Goal: Task Accomplishment & Management: Complete application form

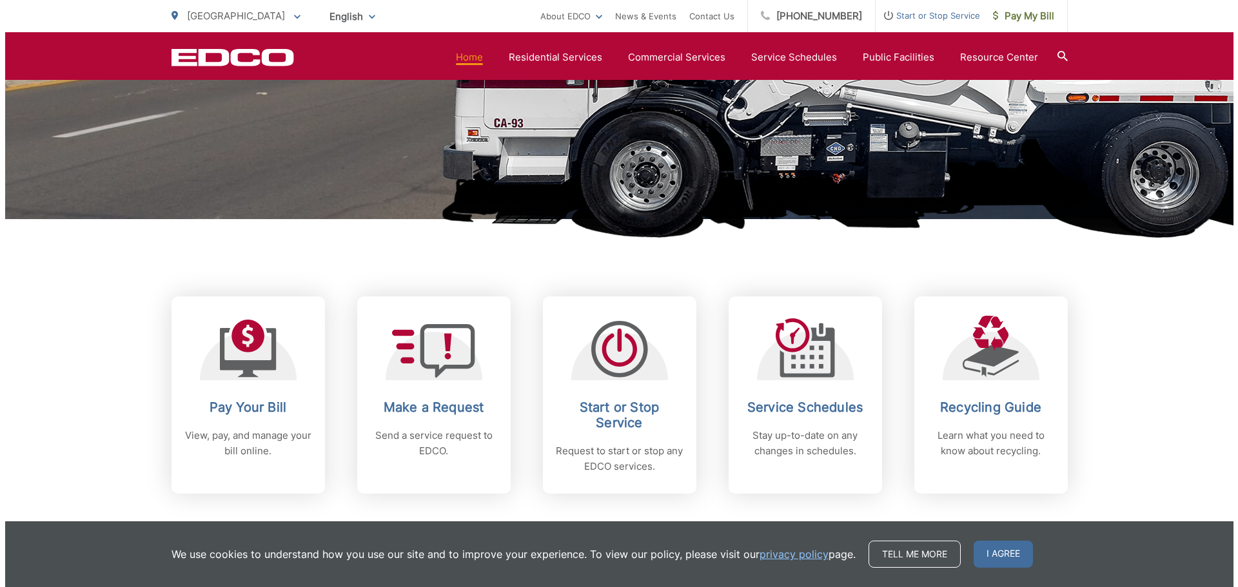
scroll to position [516, 0]
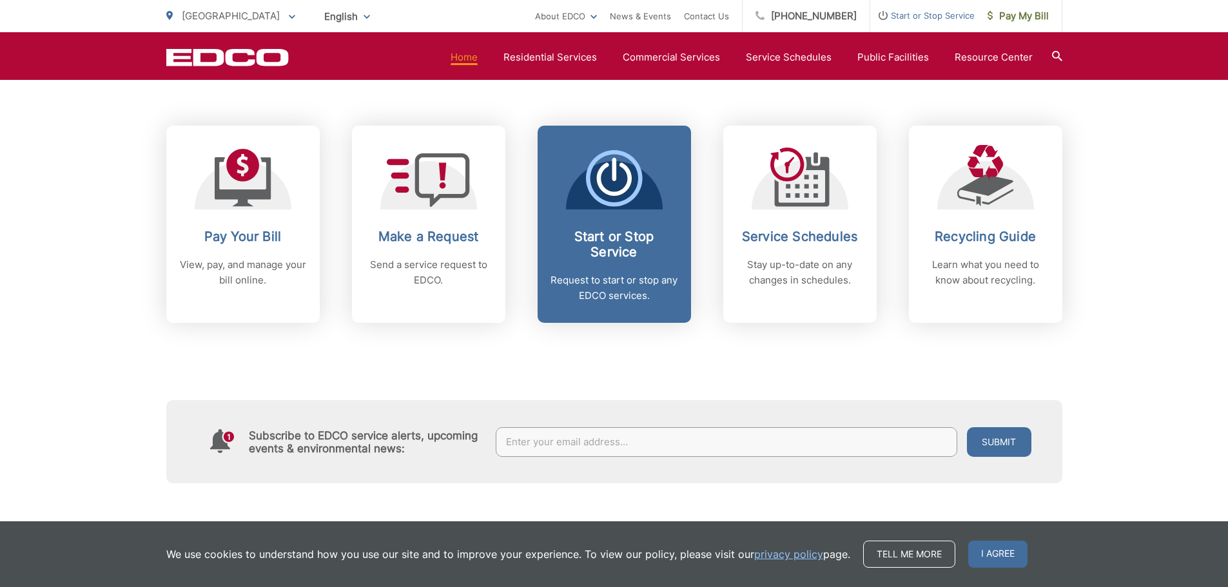
click at [630, 282] on p "Request to start or stop any EDCO services." at bounding box center [614, 288] width 128 height 31
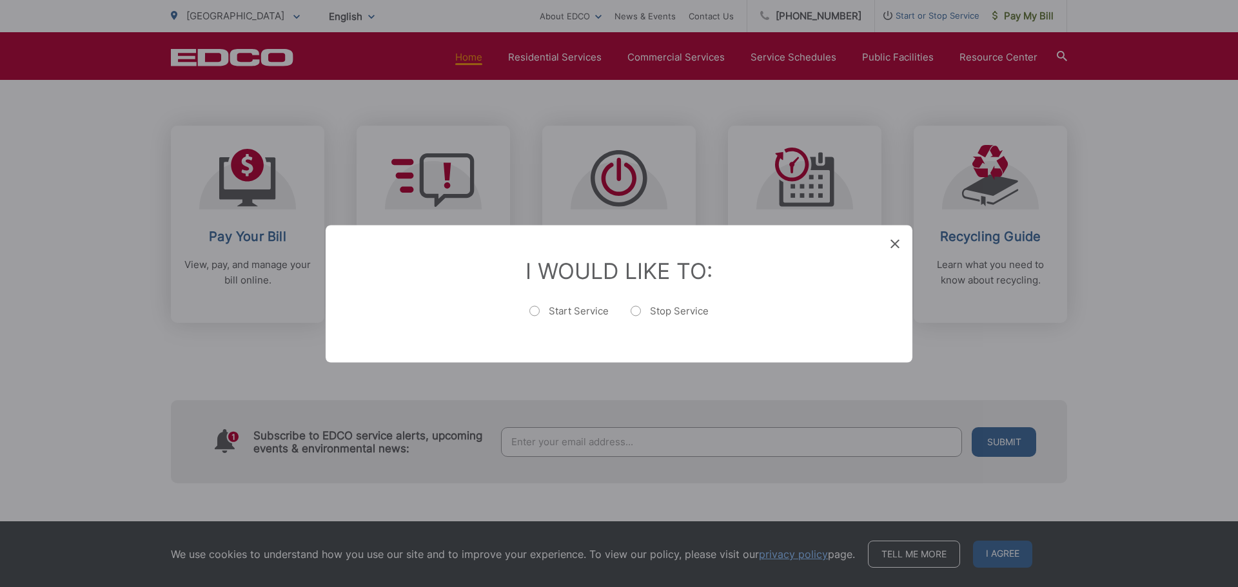
click at [540, 309] on label "Start Service" at bounding box center [568, 317] width 79 height 26
radio input "true"
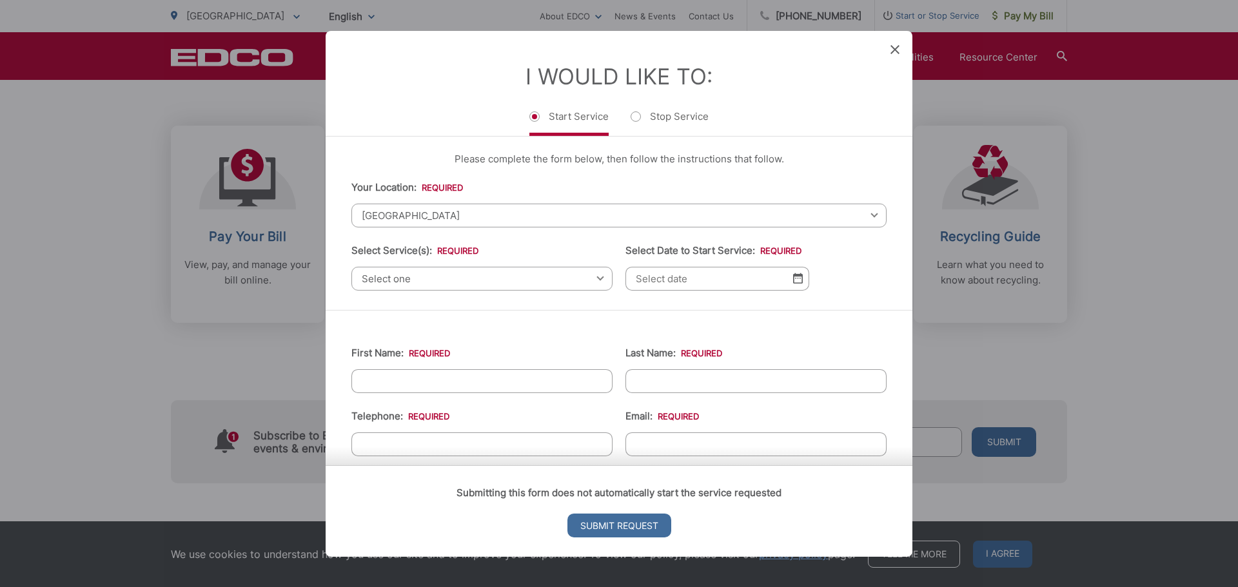
scroll to position [0, 0]
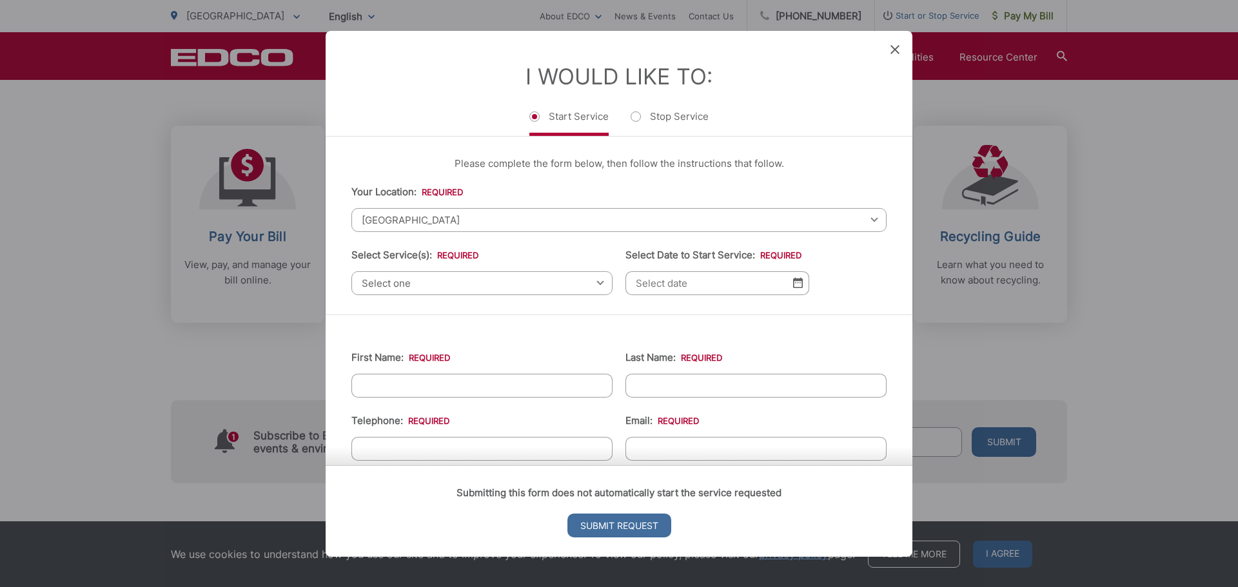
click at [569, 284] on span "Select one" at bounding box center [481, 283] width 261 height 24
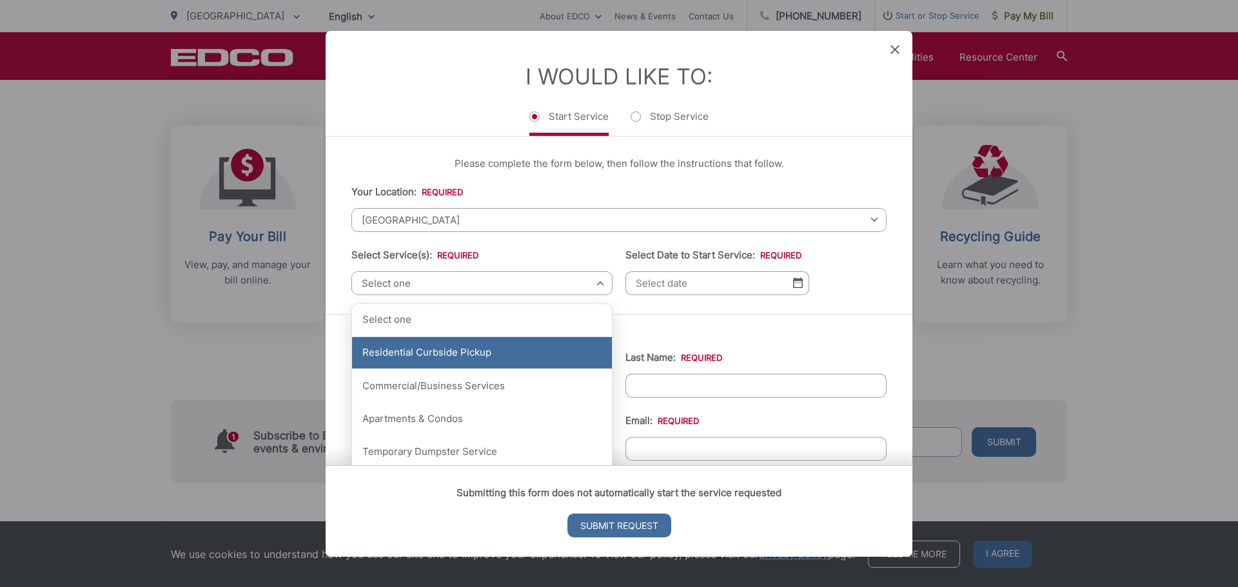
click at [529, 367] on div "Residential Curbside Pickup" at bounding box center [482, 353] width 260 height 32
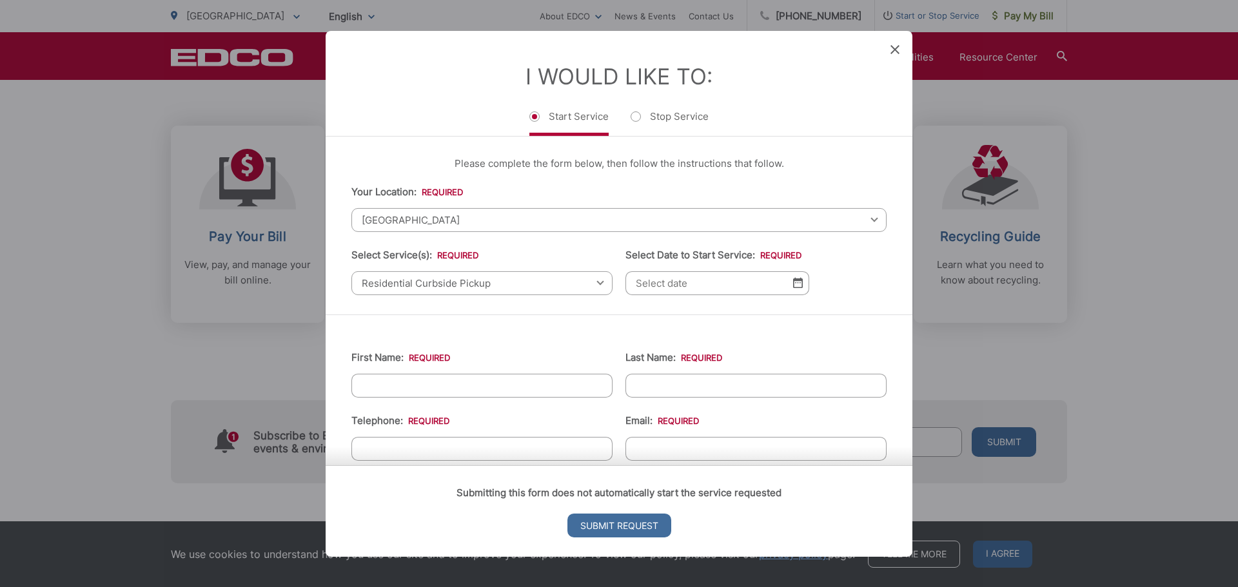
click at [683, 288] on input "Select Date to Start Service: *" at bounding box center [717, 283] width 184 height 24
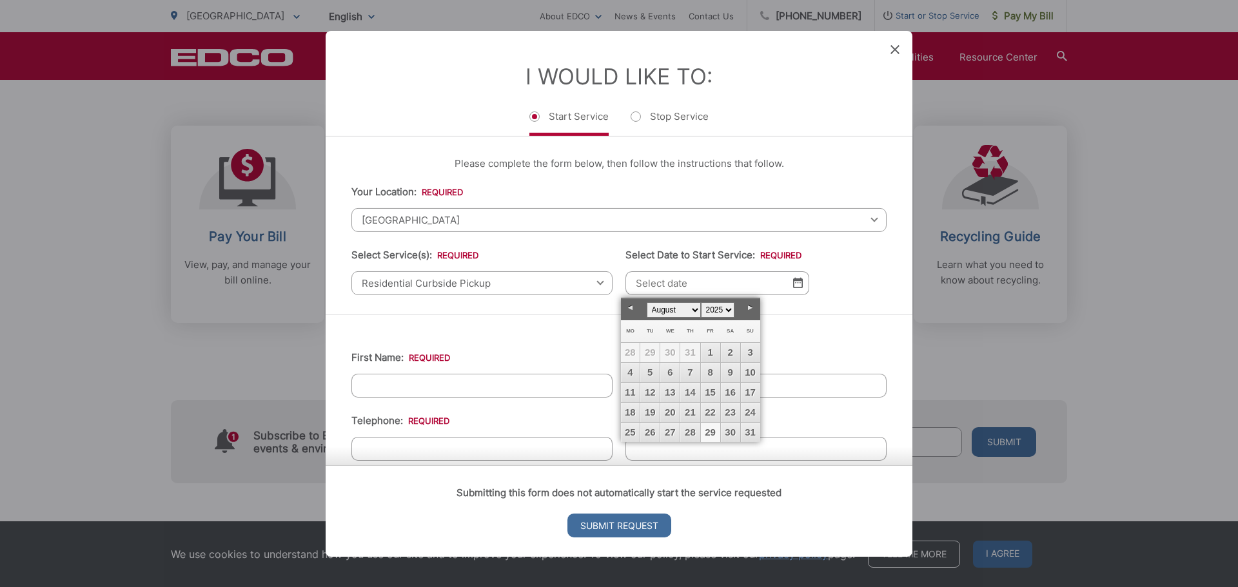
click at [714, 432] on link "29" at bounding box center [710, 432] width 19 height 19
type input "[DATE]"
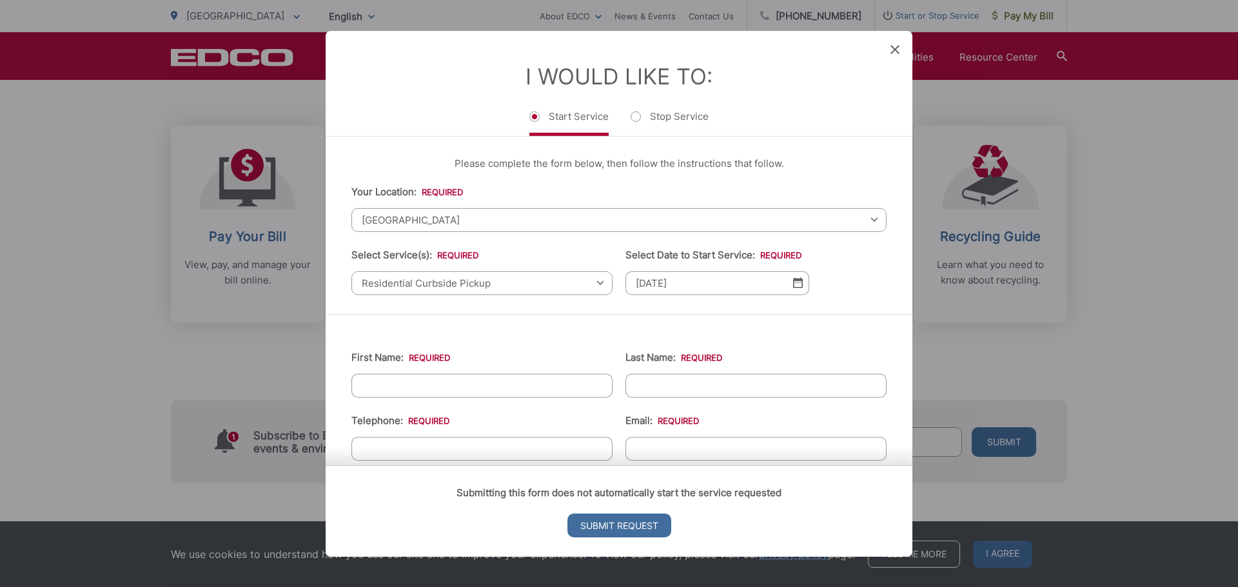
click at [498, 388] on input "First Name: *" at bounding box center [481, 385] width 261 height 24
click at [895, 56] on span at bounding box center [894, 49] width 9 height 13
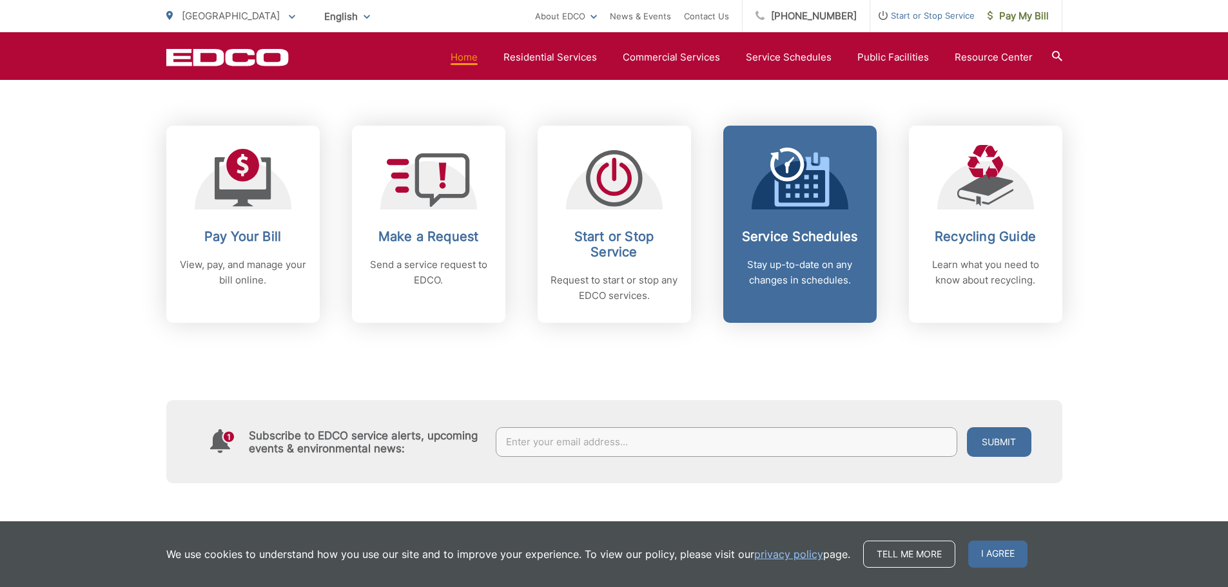
click at [807, 200] on icon at bounding box center [799, 177] width 59 height 59
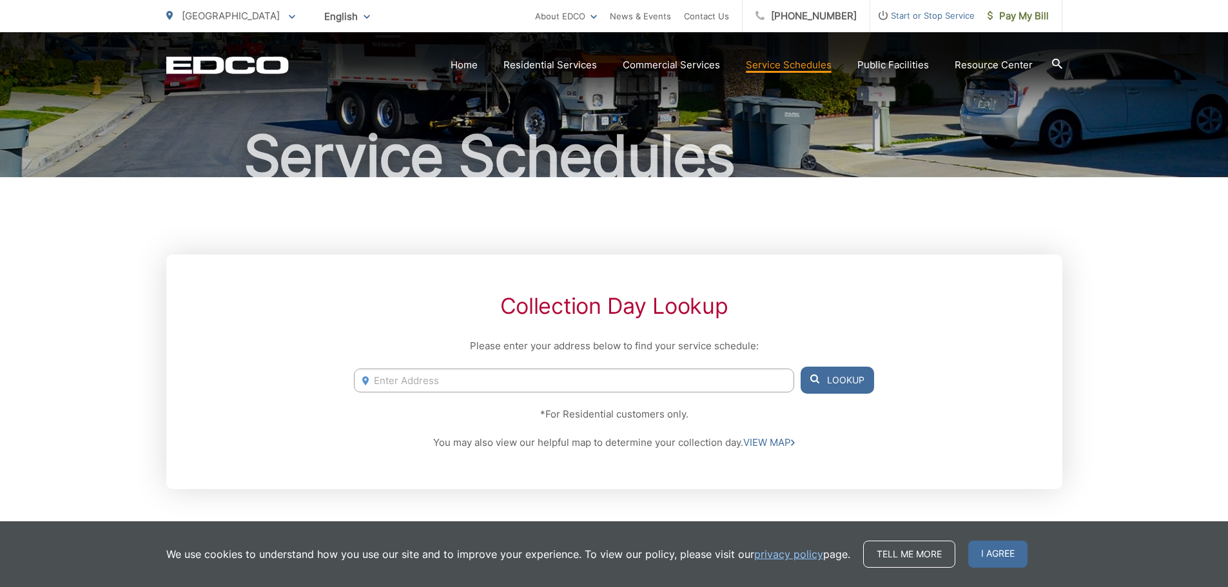
scroll to position [258, 0]
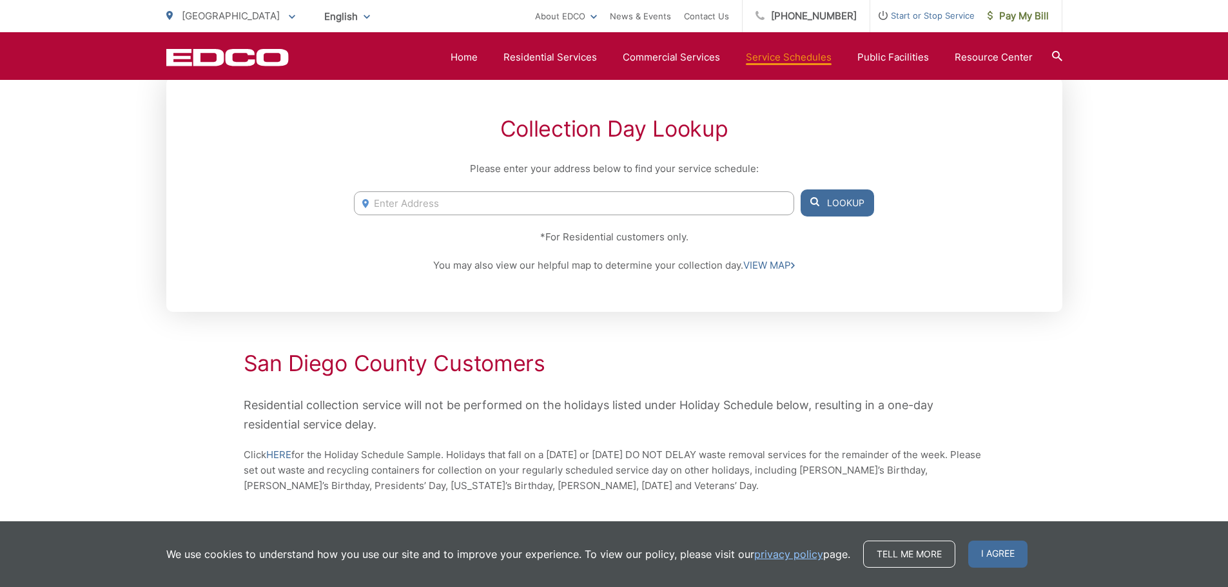
click at [576, 205] on input "Enter Address" at bounding box center [574, 203] width 440 height 24
click at [856, 208] on button "Lookup" at bounding box center [837, 203] width 73 height 27
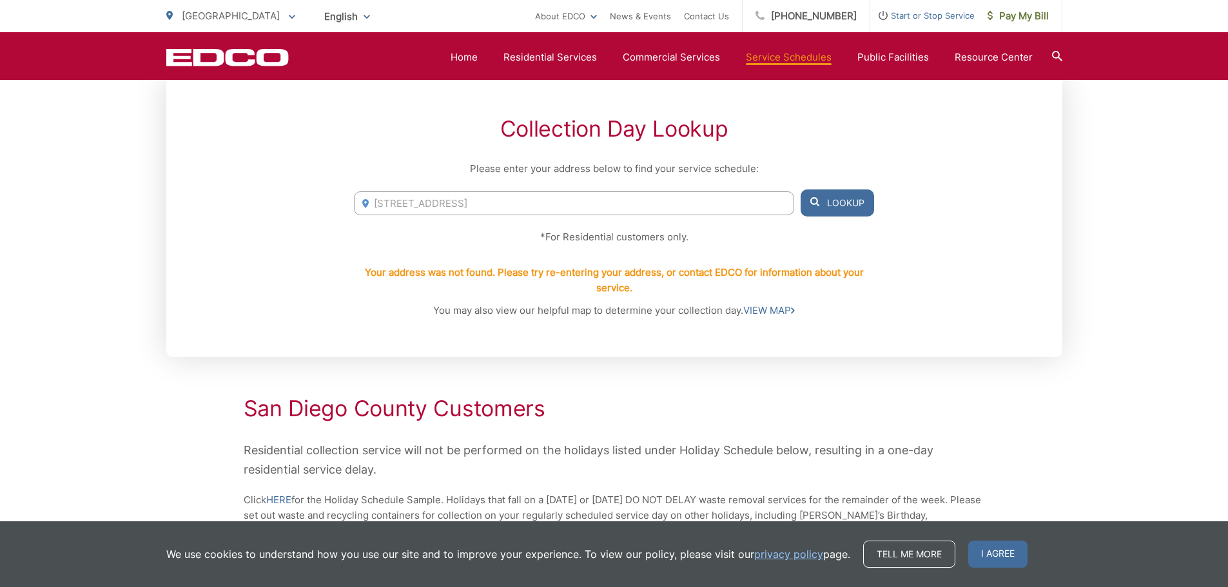
click at [552, 202] on input "6270 Meadocrest Dr. La Mesa CA" at bounding box center [574, 203] width 440 height 24
click at [394, 202] on input "6270 Meadocrest Dr. La Mesa CA" at bounding box center [574, 203] width 440 height 24
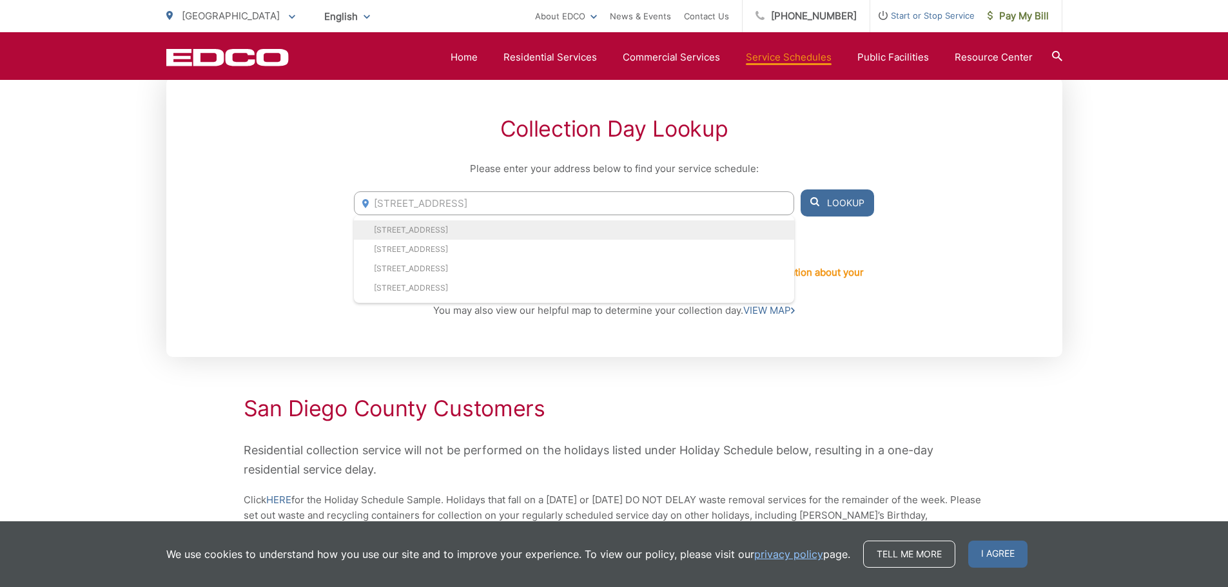
click at [416, 224] on li "6280 Meadowcrest Dr, La Mesa, CA, 91942" at bounding box center [574, 229] width 440 height 19
type input "6280 Meadowcrest Dr, La Mesa, CA, 91942"
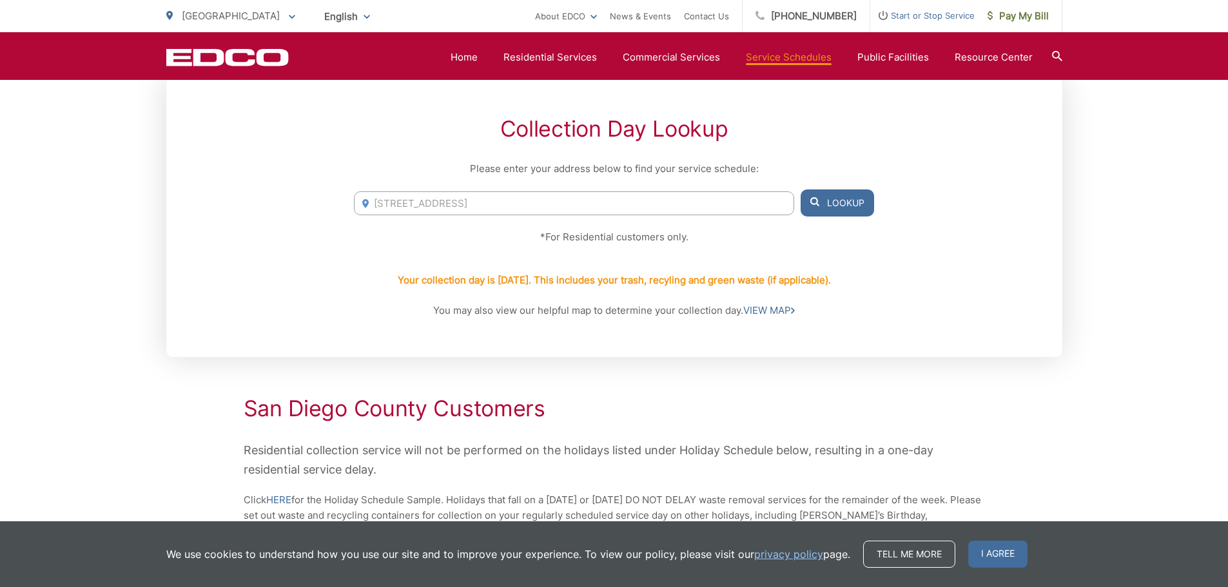
click at [844, 204] on button "Lookup" at bounding box center [837, 203] width 73 height 27
click at [835, 213] on button "Lookup" at bounding box center [837, 203] width 73 height 27
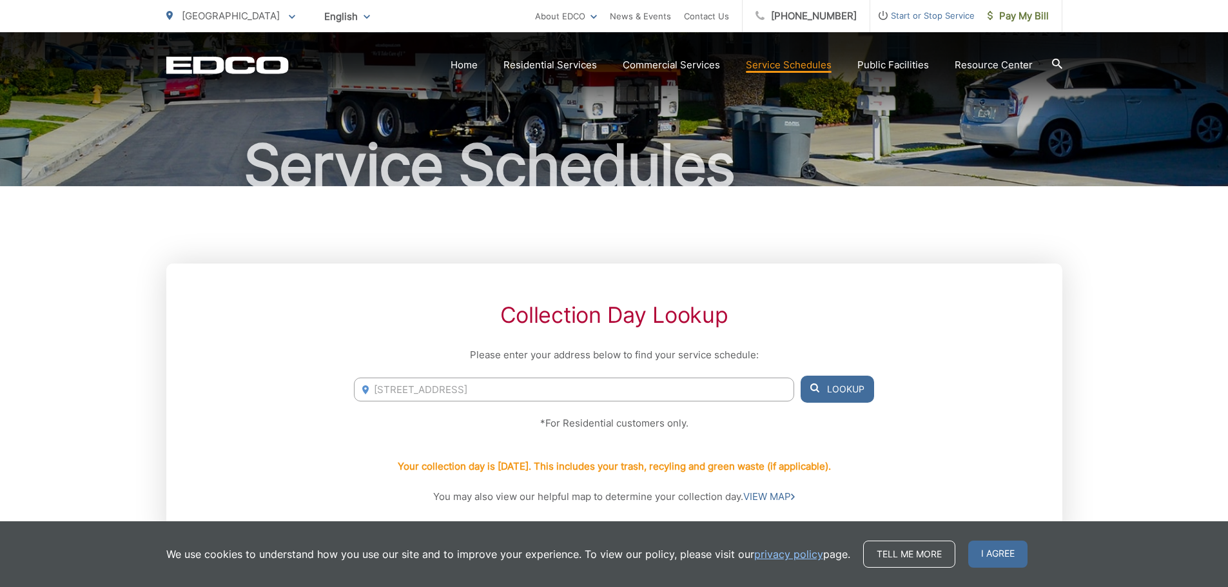
scroll to position [0, 0]
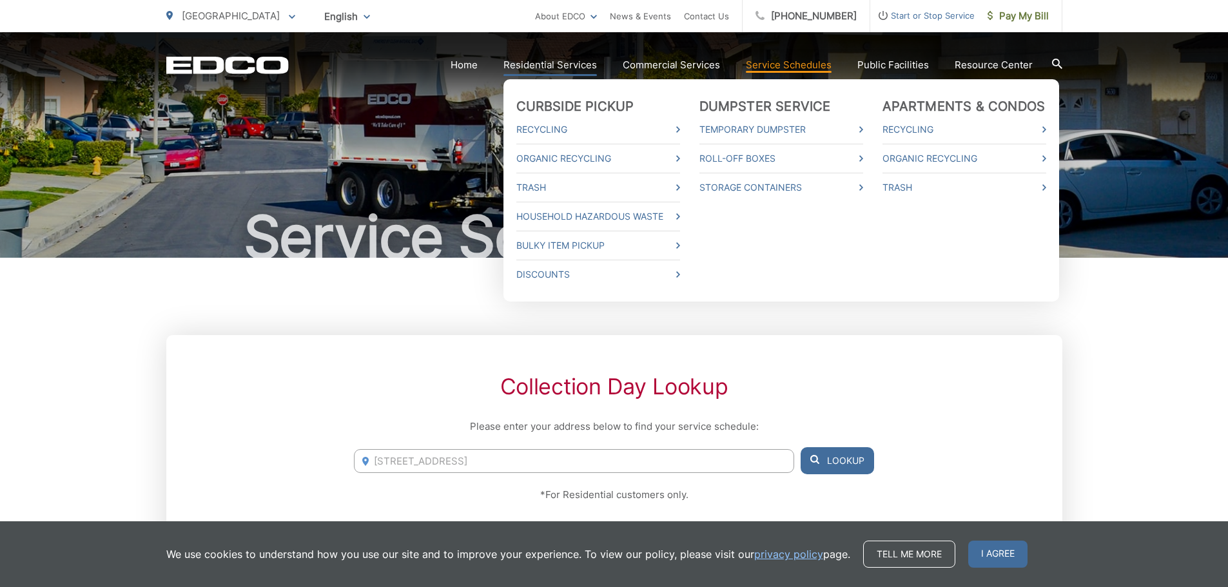
click at [573, 68] on link "Residential Services" at bounding box center [549, 64] width 93 height 15
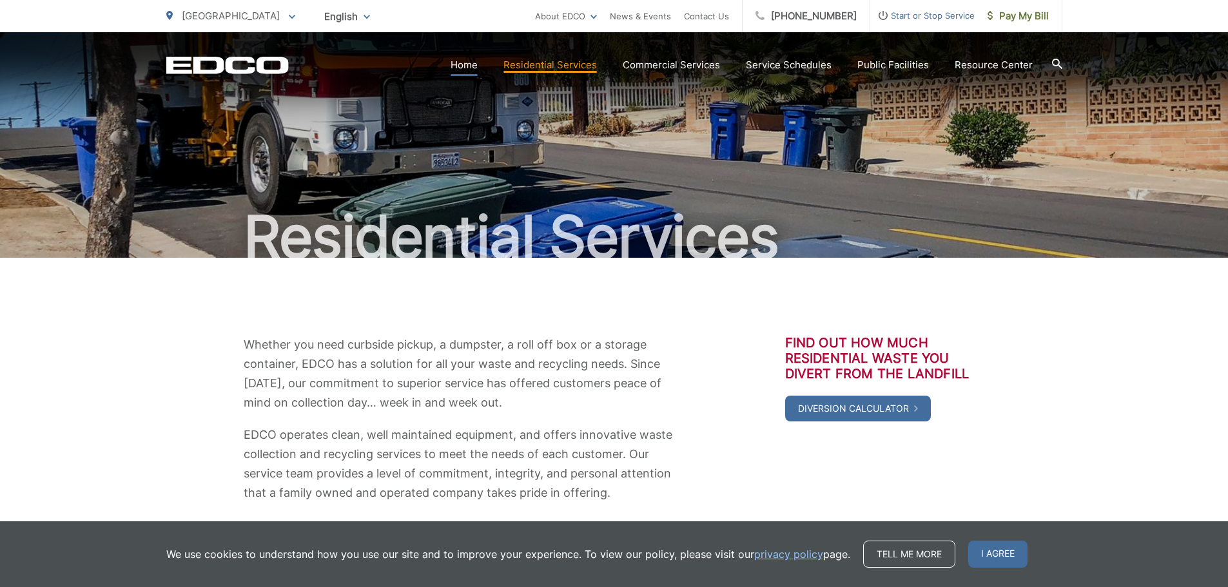
click at [471, 68] on link "Home" at bounding box center [464, 64] width 27 height 15
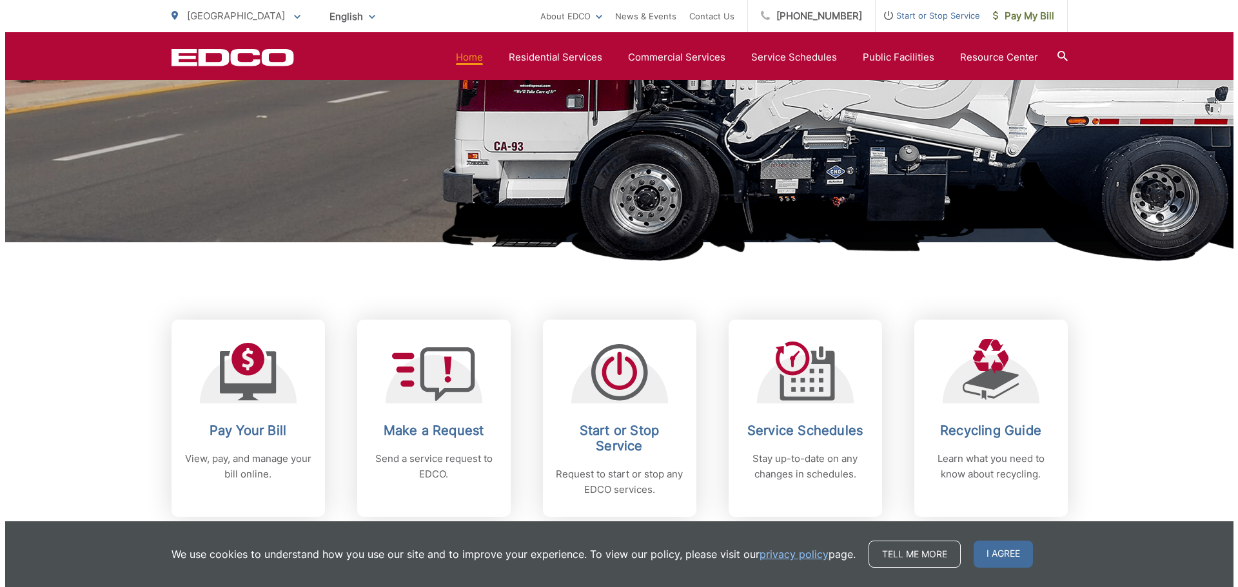
scroll to position [451, 0]
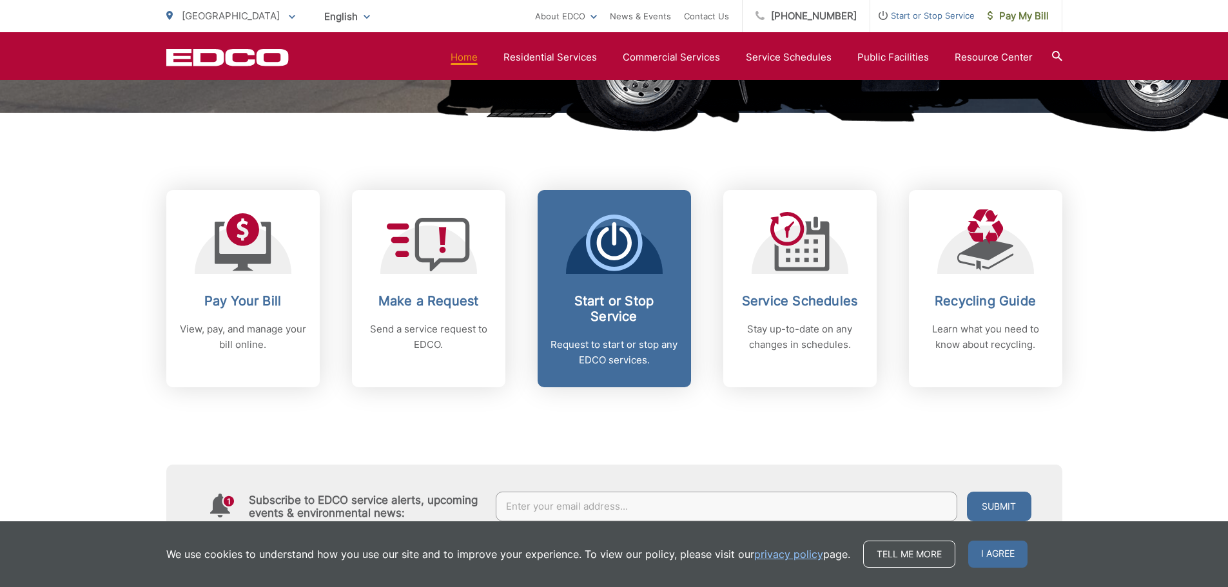
click at [640, 340] on p "Request to start or stop any EDCO services." at bounding box center [614, 352] width 128 height 31
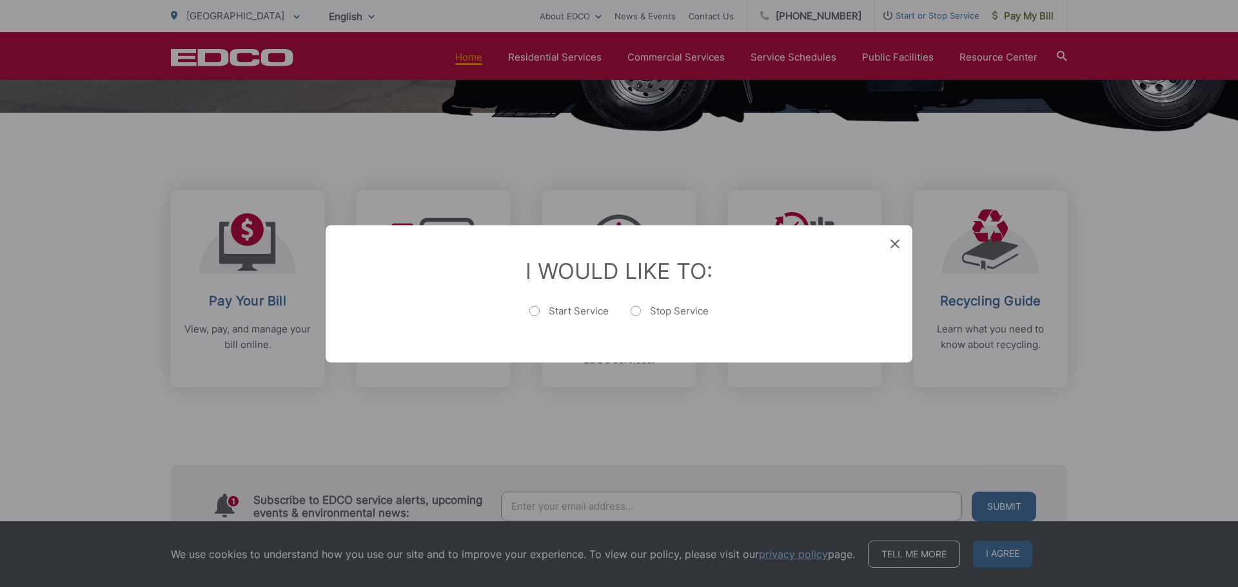
click at [541, 309] on label "Start Service" at bounding box center [568, 317] width 79 height 26
radio input "true"
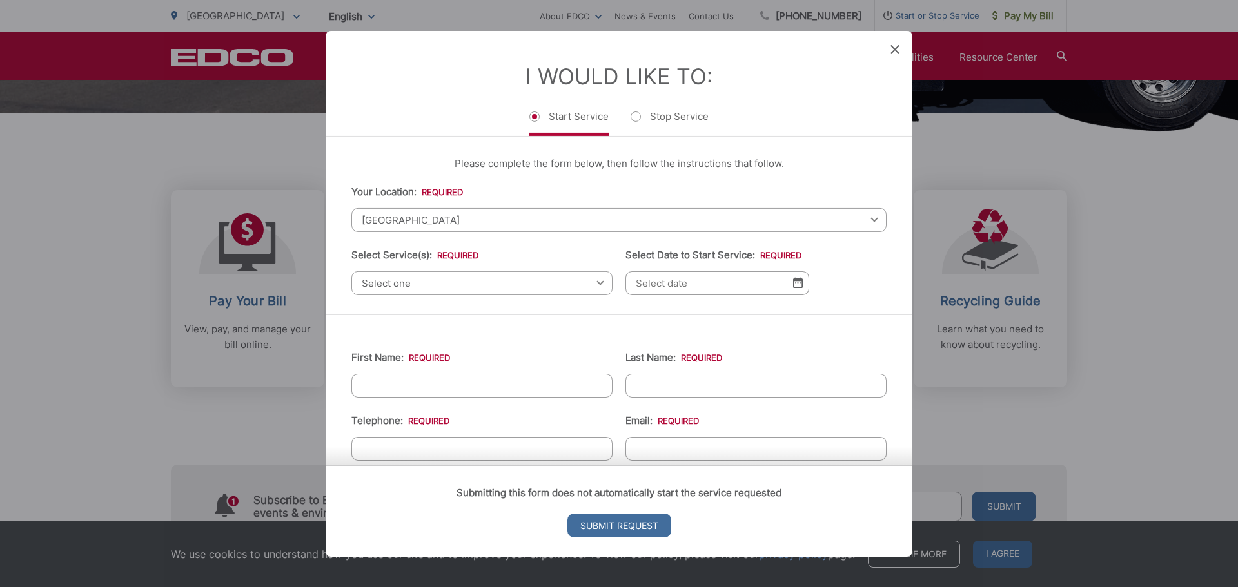
click at [488, 223] on span "[GEOGRAPHIC_DATA]" at bounding box center [618, 220] width 535 height 24
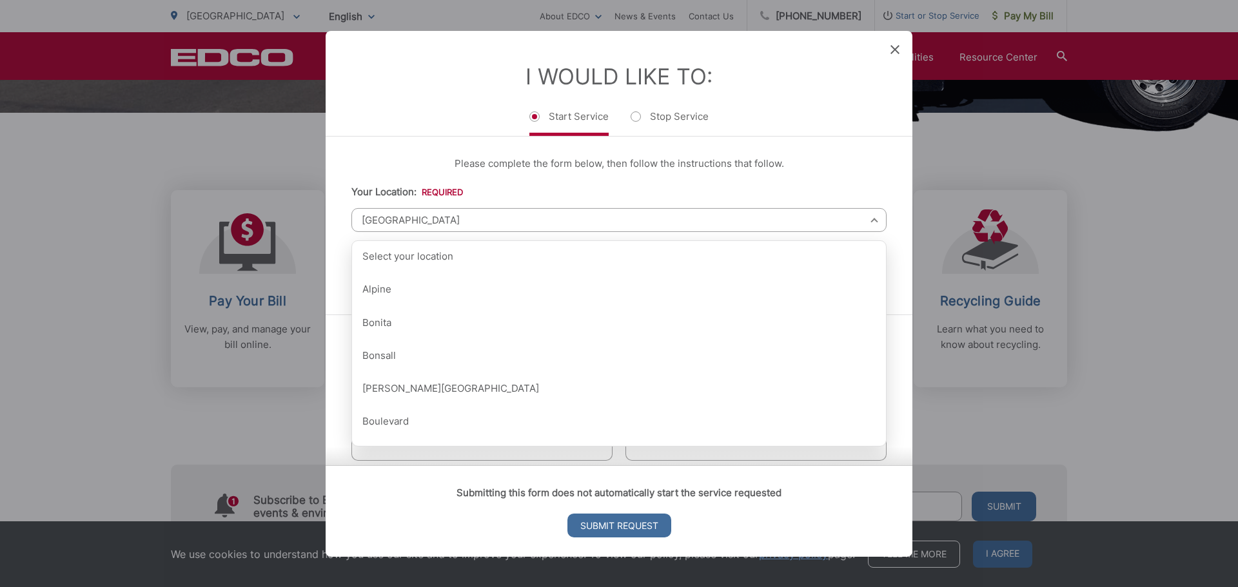
click at [518, 192] on li "Your Location: * Select your location Alpine [GEOGRAPHIC_DATA][PERSON_NAME][GEO…" at bounding box center [618, 208] width 535 height 48
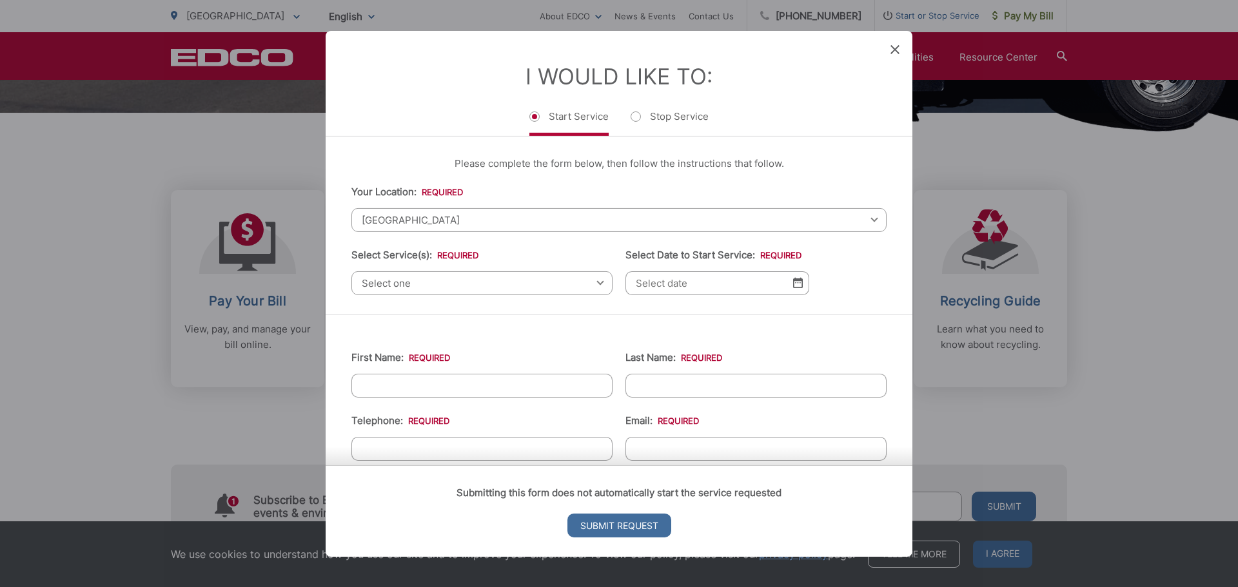
click at [503, 285] on span "Select one" at bounding box center [481, 283] width 261 height 24
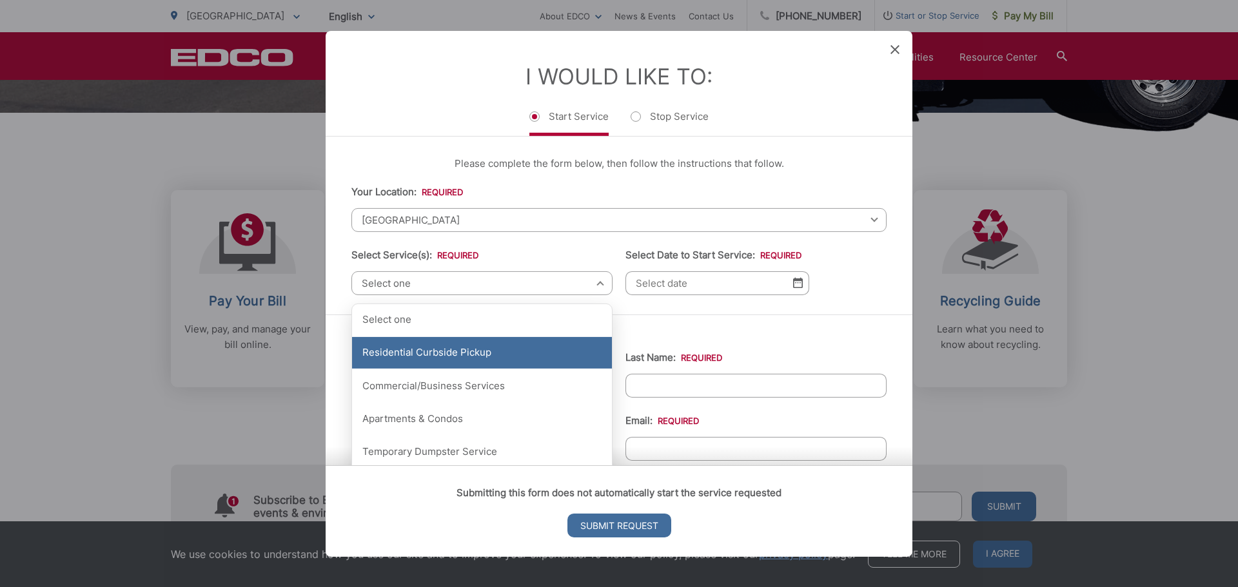
click at [487, 362] on div "Residential Curbside Pickup" at bounding box center [482, 353] width 260 height 32
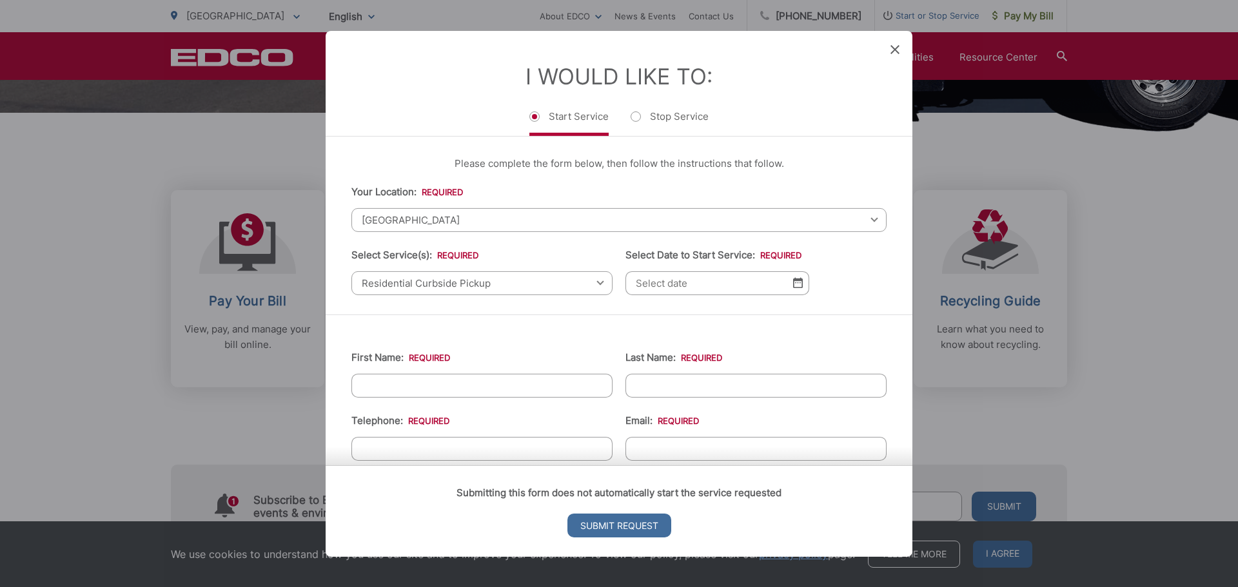
click at [686, 286] on input "Select Date to Start Service: *" at bounding box center [717, 283] width 184 height 24
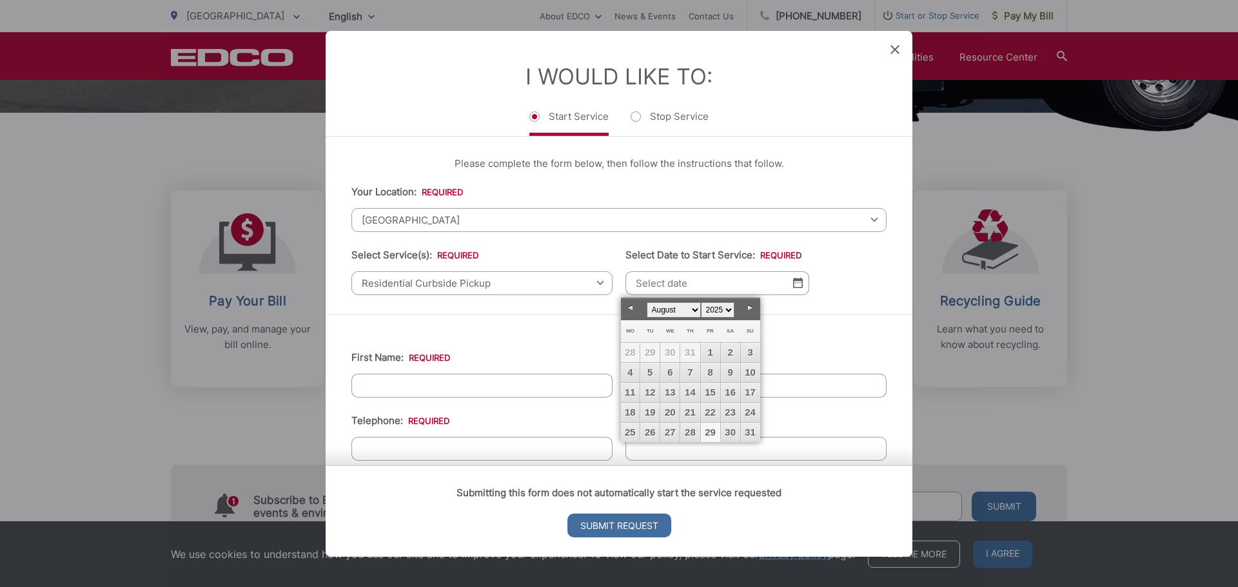
click at [713, 435] on link "29" at bounding box center [710, 432] width 19 height 19
type input "[DATE]"
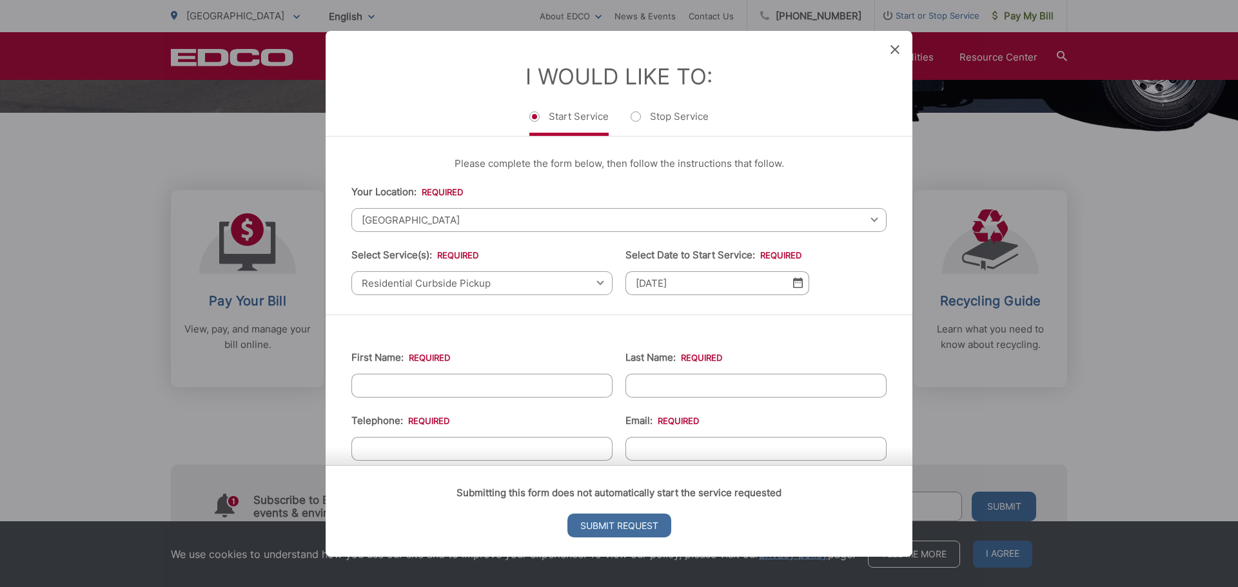
click at [414, 389] on input "First Name: *" at bounding box center [481, 385] width 261 height 24
type input "[PERSON_NAME] De [PERSON_NAME]"
type input "[PERSON_NAME]"
type input "(___) ___-____"
type input "[EMAIL_ADDRESS][DOMAIN_NAME]"
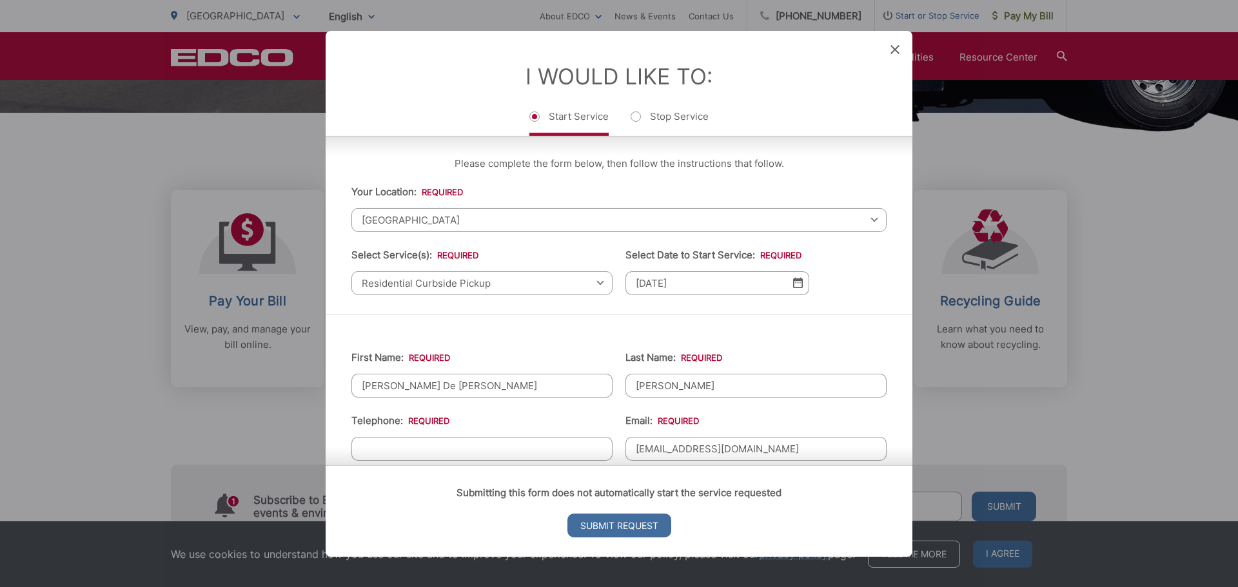
scroll to position [211, 0]
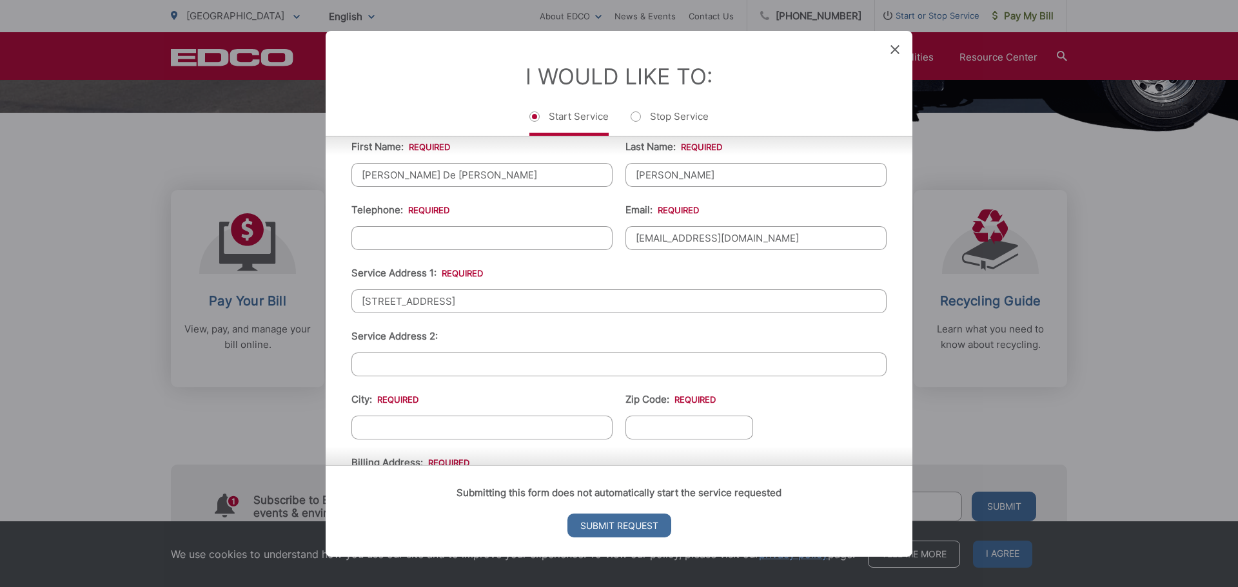
type input "[STREET_ADDRESS]"
type input "La Mesa"
type input "91942"
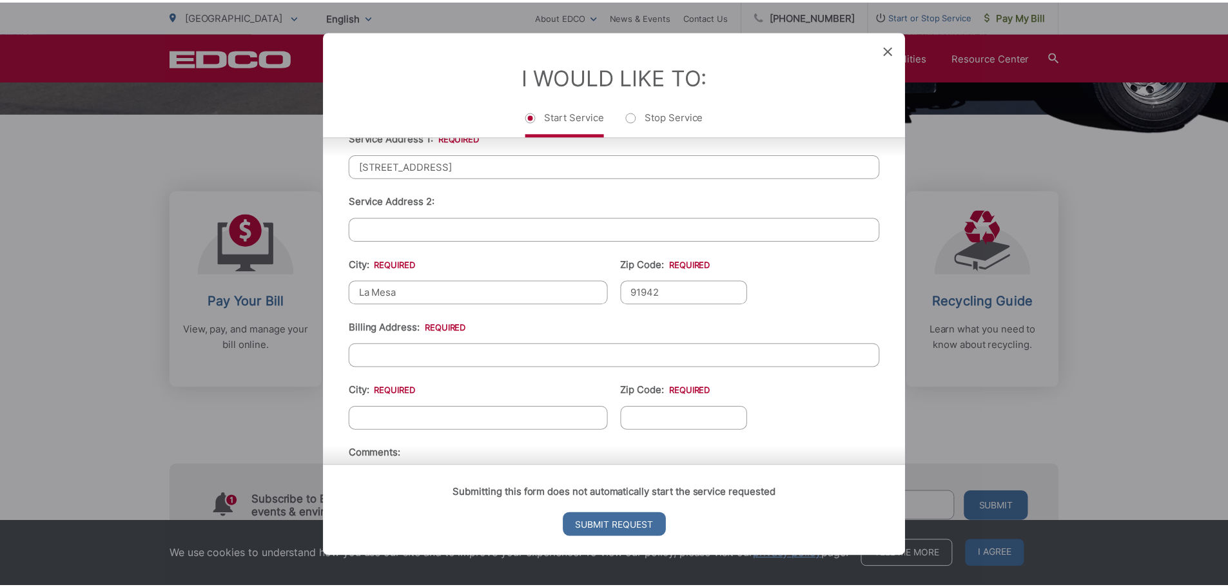
scroll to position [271, 0]
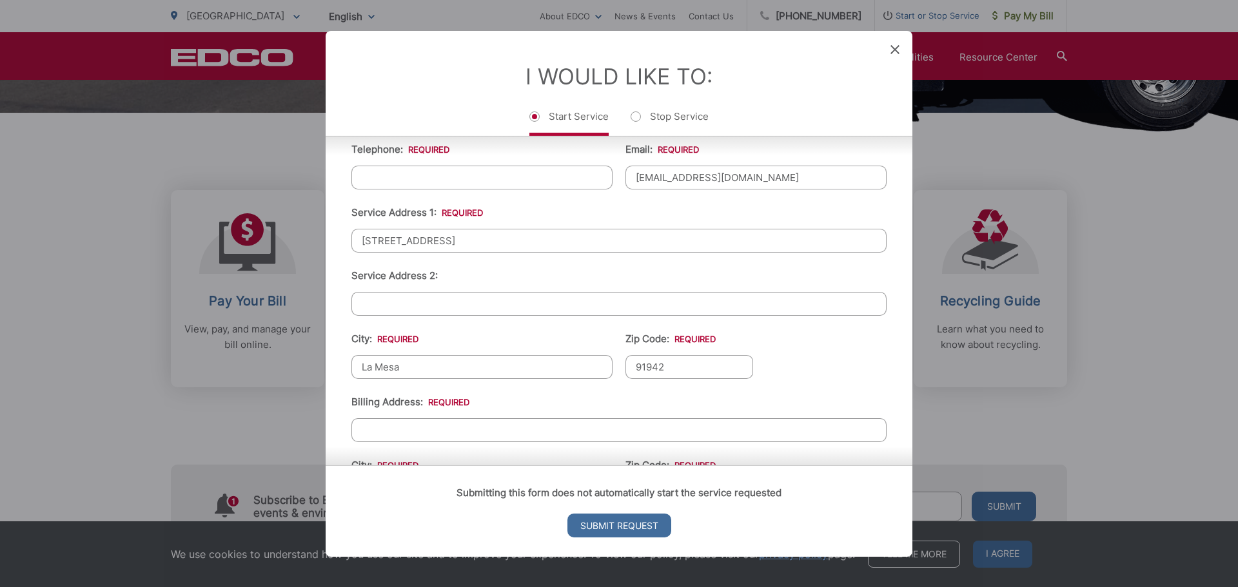
drag, startPoint x: 486, startPoint y: 240, endPoint x: 228, endPoint y: 224, distance: 259.0
click at [228, 224] on div "Entry Status None In Progress Completed None None In Progress Completed I Would…" at bounding box center [619, 293] width 1238 height 587
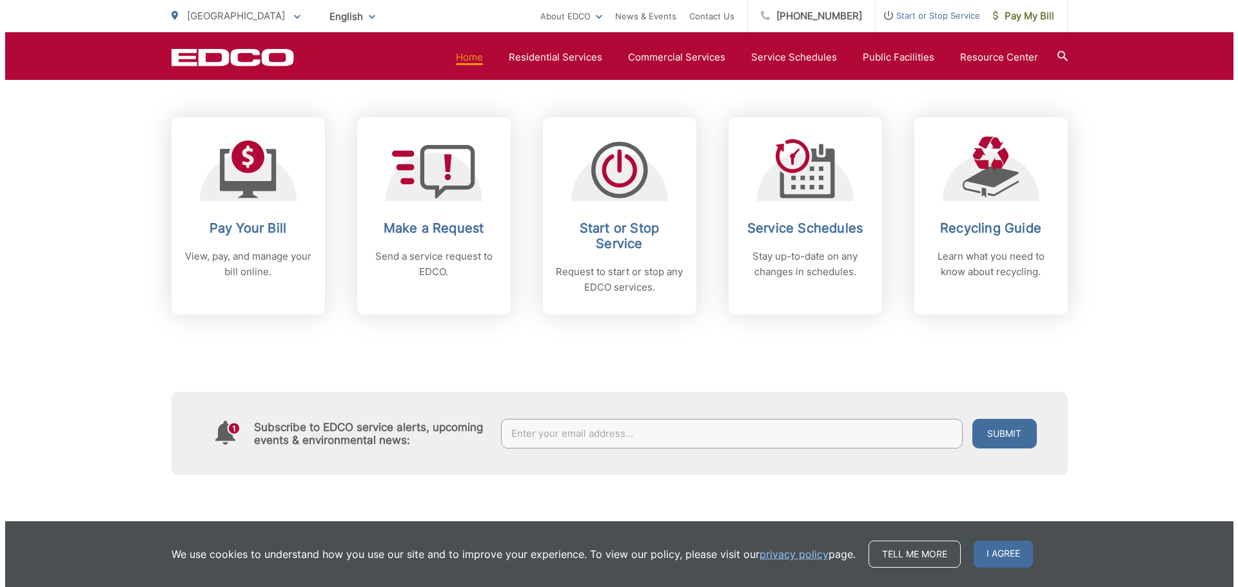
scroll to position [516, 0]
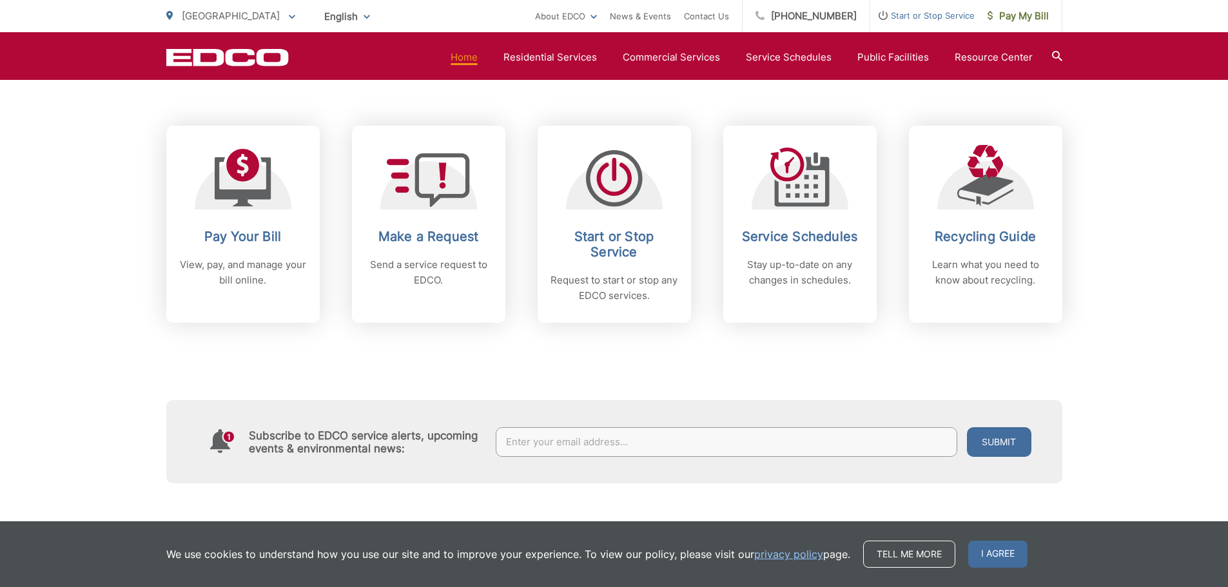
click at [605, 378] on div "Subscribe to EDCO service alerts, upcoming events & environmental news: Submit" at bounding box center [614, 403] width 896 height 161
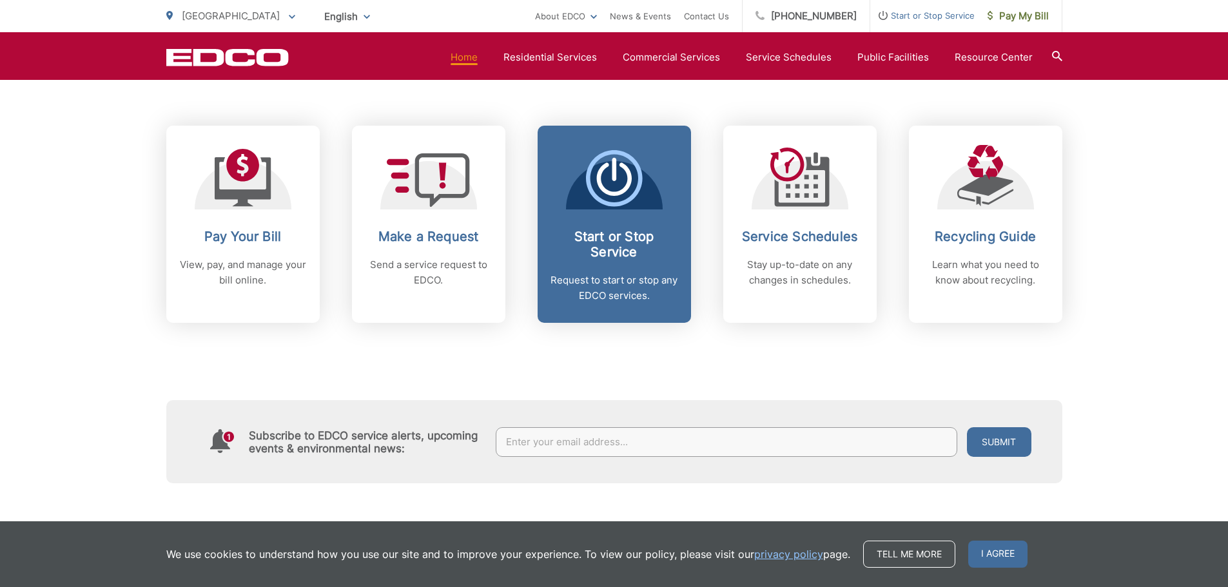
click at [610, 273] on p "Request to start or stop any EDCO services." at bounding box center [614, 288] width 128 height 31
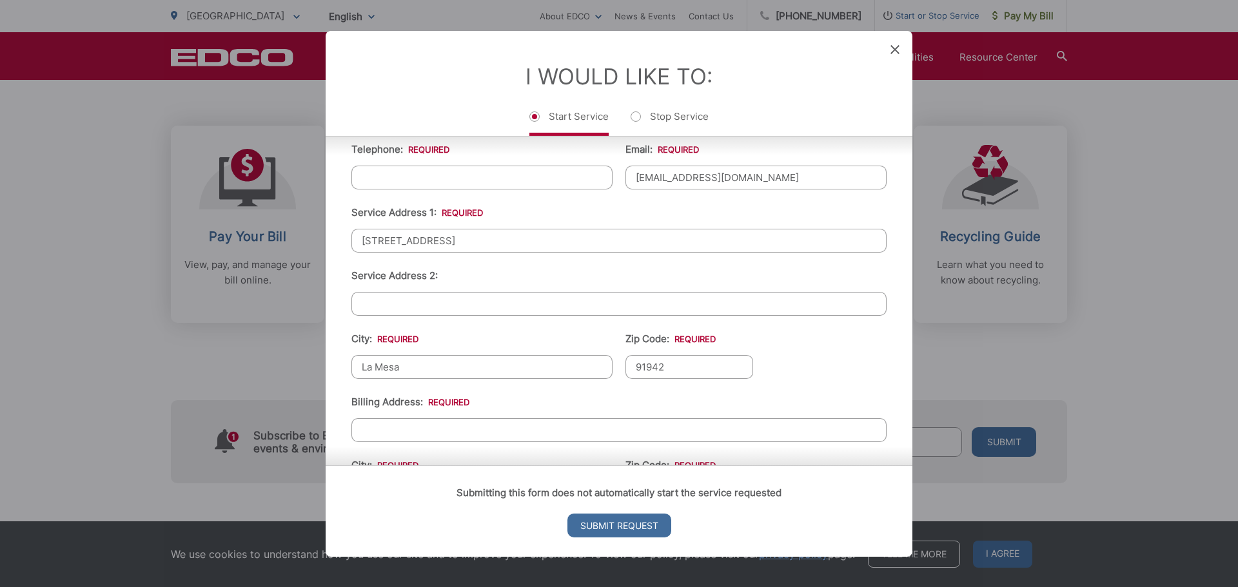
click at [476, 242] on input "[STREET_ADDRESS]" at bounding box center [618, 240] width 535 height 24
drag, startPoint x: 476, startPoint y: 242, endPoint x: 362, endPoint y: 240, distance: 114.8
click at [362, 240] on input "[STREET_ADDRESS]" at bounding box center [618, 240] width 535 height 24
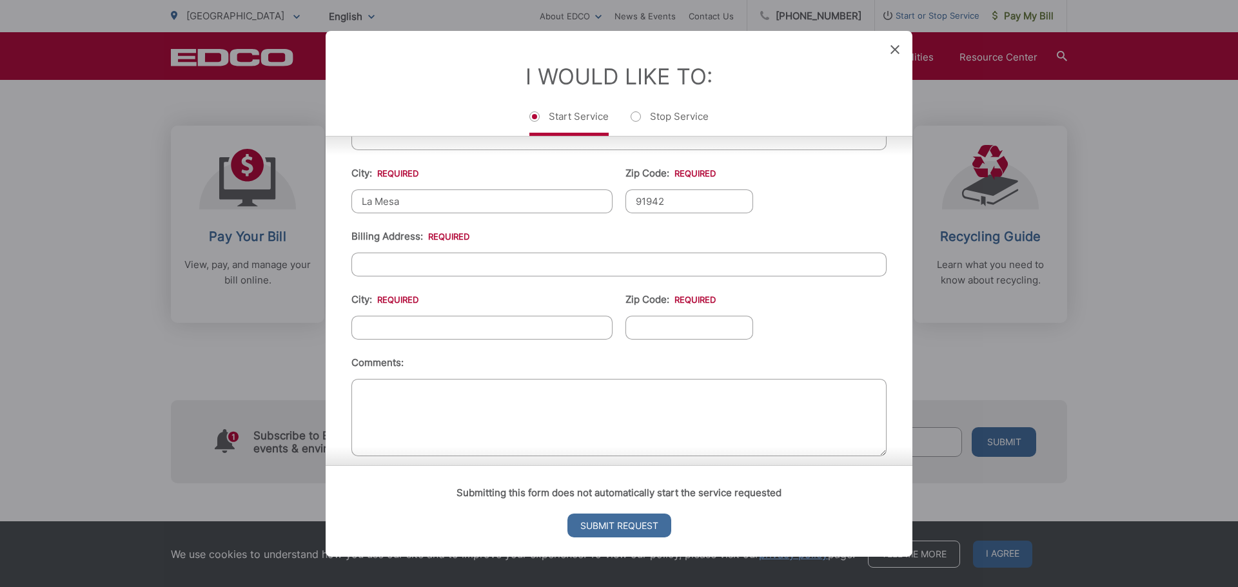
scroll to position [452, 0]
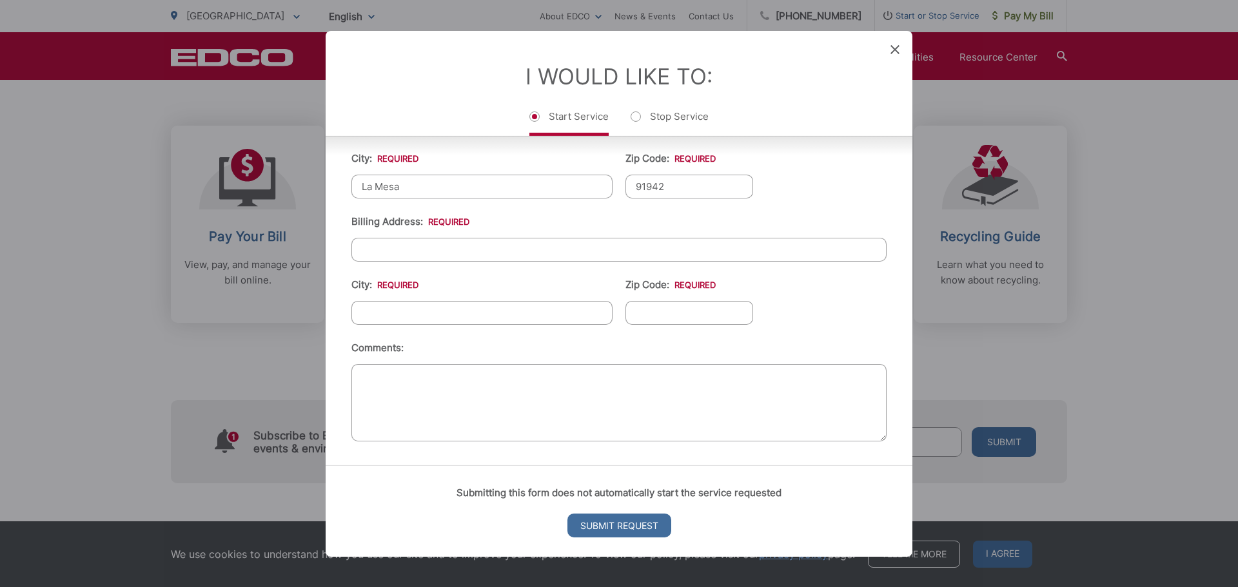
click at [439, 258] on input "Billing Address: *" at bounding box center [618, 249] width 535 height 24
paste input "[STREET_ADDRESS]"
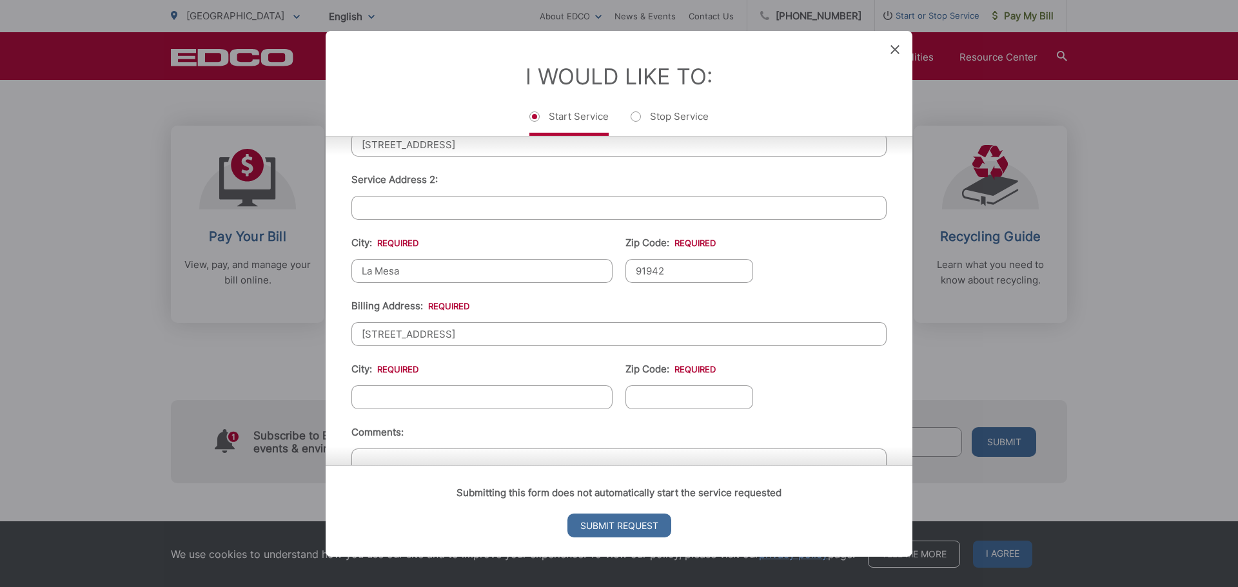
scroll to position [387, 0]
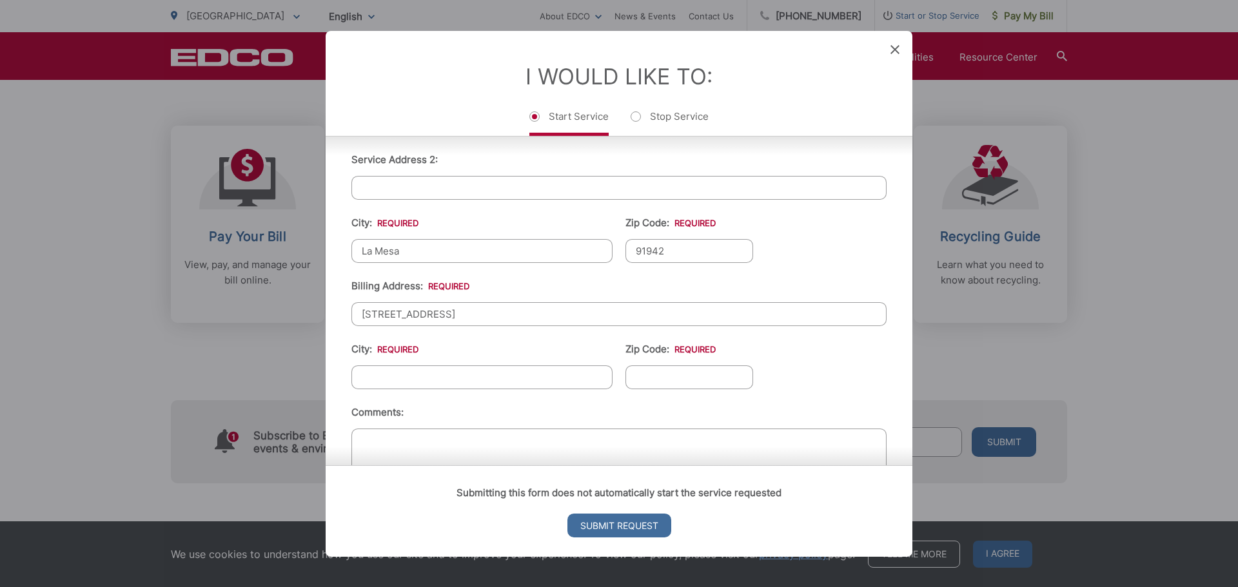
type input "[STREET_ADDRESS]"
click at [458, 378] on input "City: *" at bounding box center [481, 377] width 261 height 24
type input "La Mesa"
type input "91942"
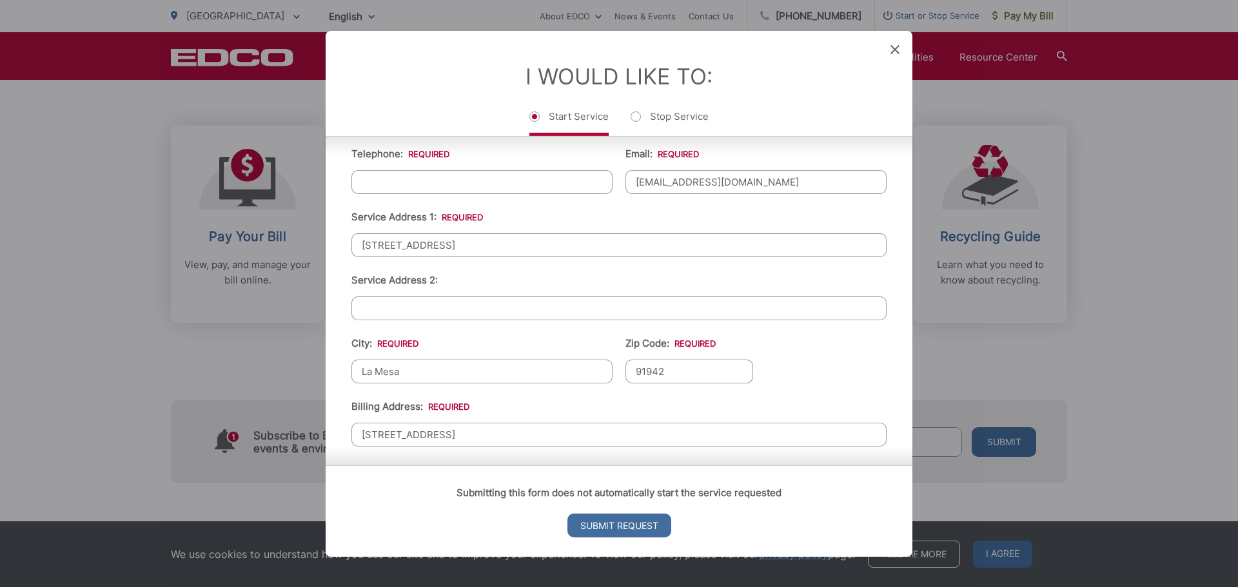
scroll to position [193, 0]
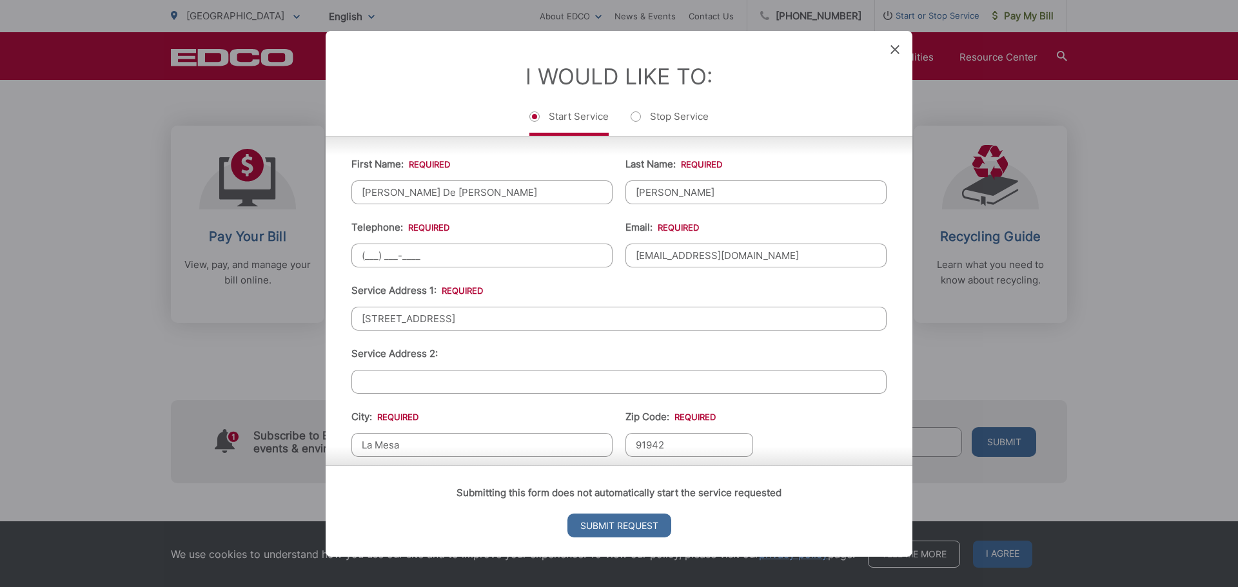
click at [440, 262] on input "(___) ___-____" at bounding box center [481, 255] width 261 height 24
click at [362, 251] on input "(___) ___-____" at bounding box center [481, 255] width 261 height 24
type input "[PHONE_NUMBER]"
click at [581, 277] on ul "First Name: * [PERSON_NAME] De [PERSON_NAME] Last Name: * [PERSON_NAME] Telepho…" at bounding box center [618, 422] width 535 height 563
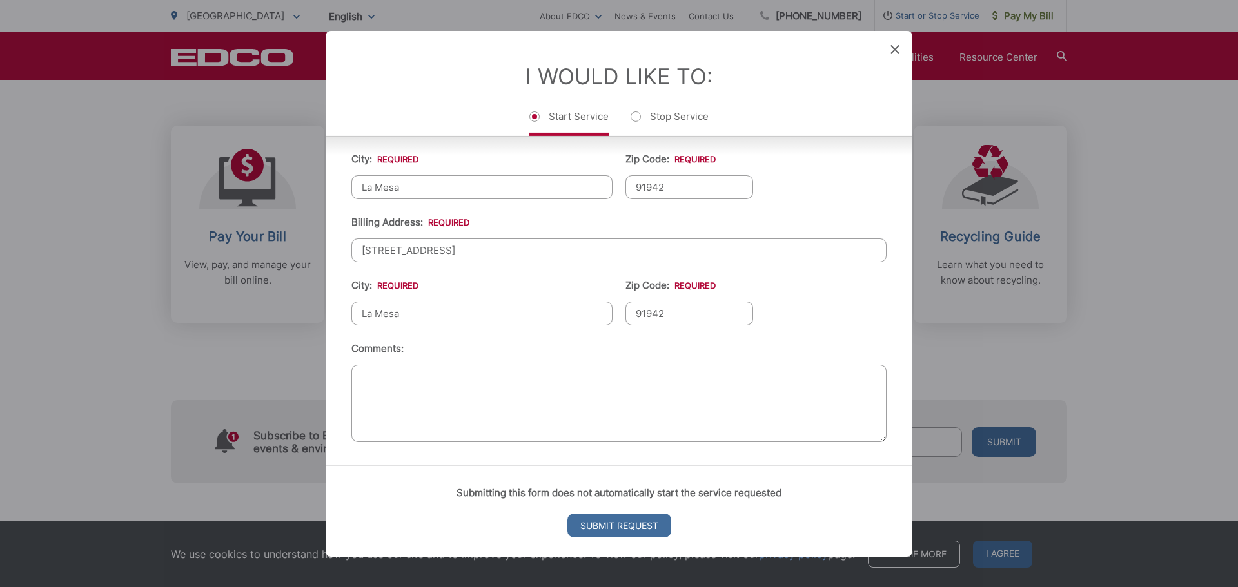
scroll to position [452, 0]
click at [591, 390] on textarea "Comments:" at bounding box center [618, 402] width 535 height 77
type textarea "/"
type textarea "Start service and learn about your [MEDICAL_DATA] options"
